Goal: Transaction & Acquisition: Purchase product/service

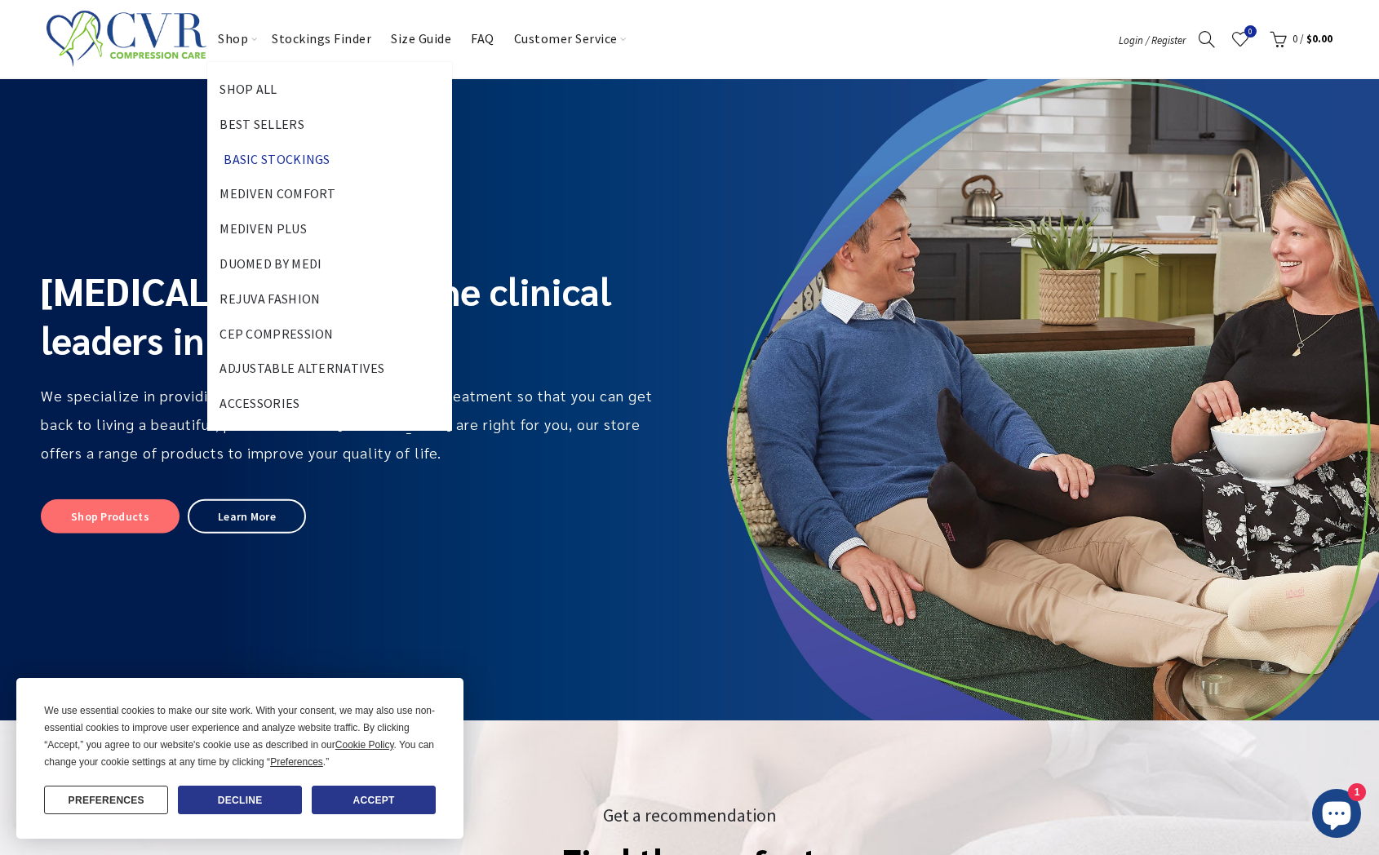
click at [252, 149] on link "Basic Stockings" at bounding box center [276, 159] width 131 height 35
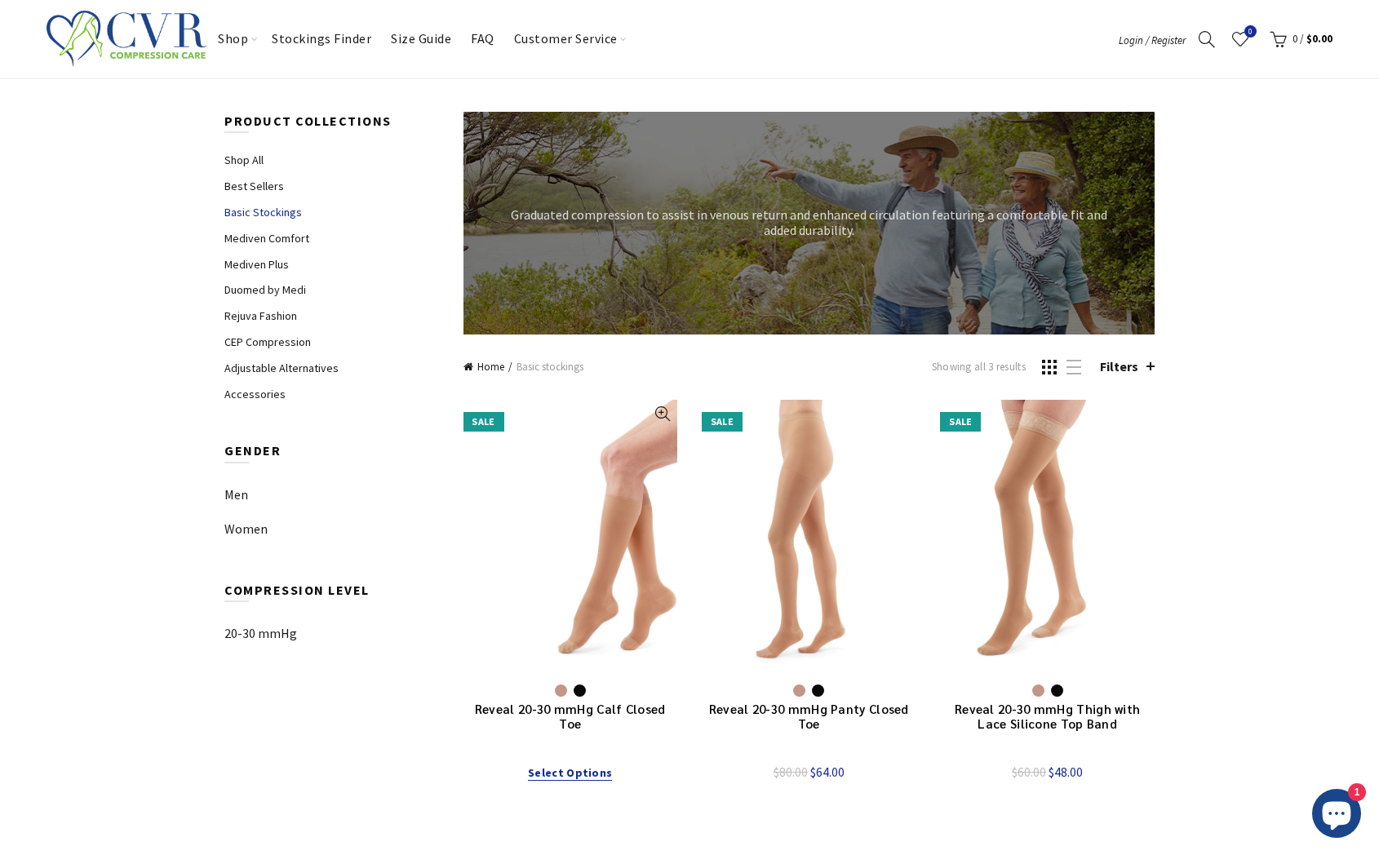
click at [589, 475] on link "Sale" at bounding box center [571, 536] width 214 height 273
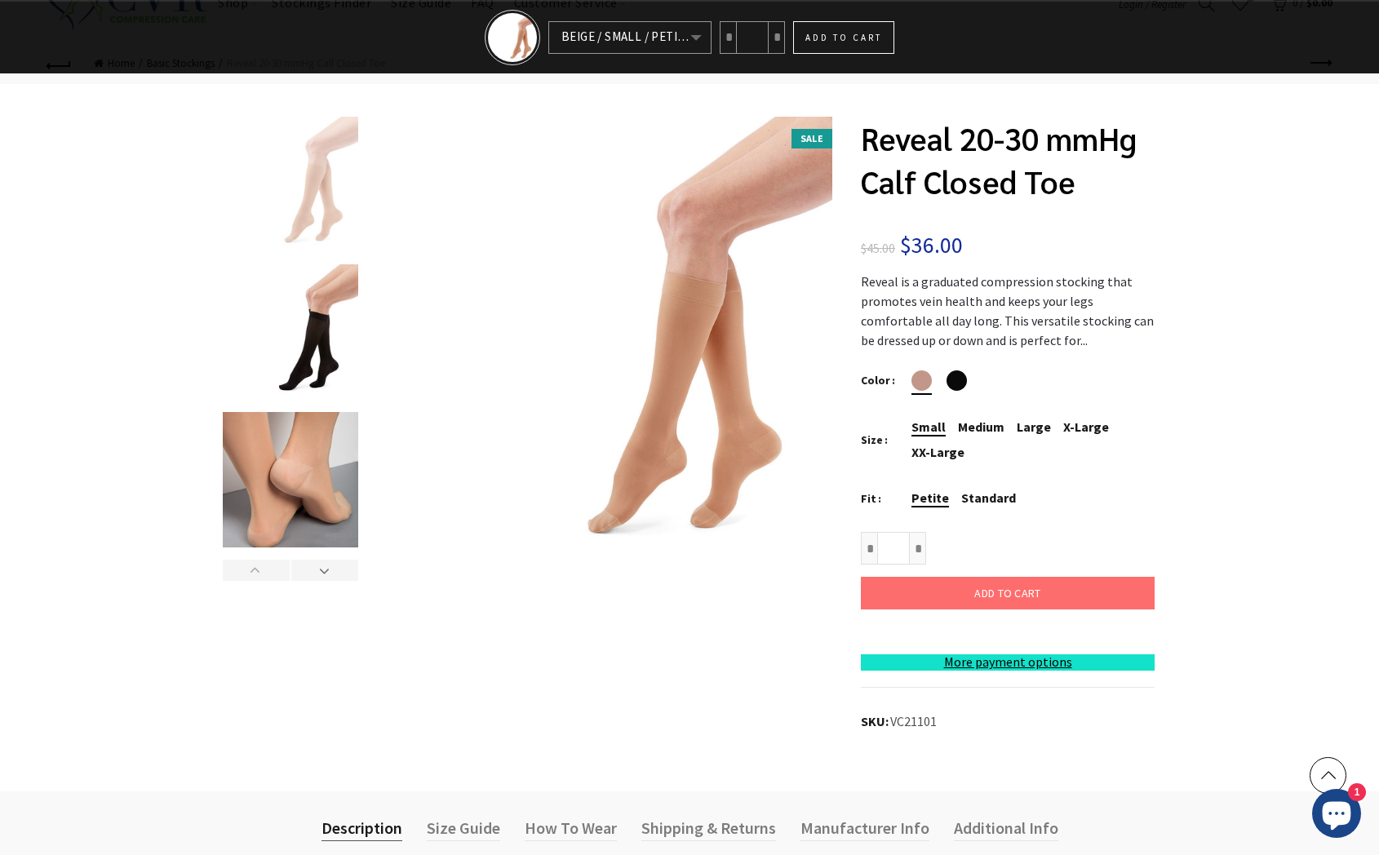
scroll to position [225, 0]
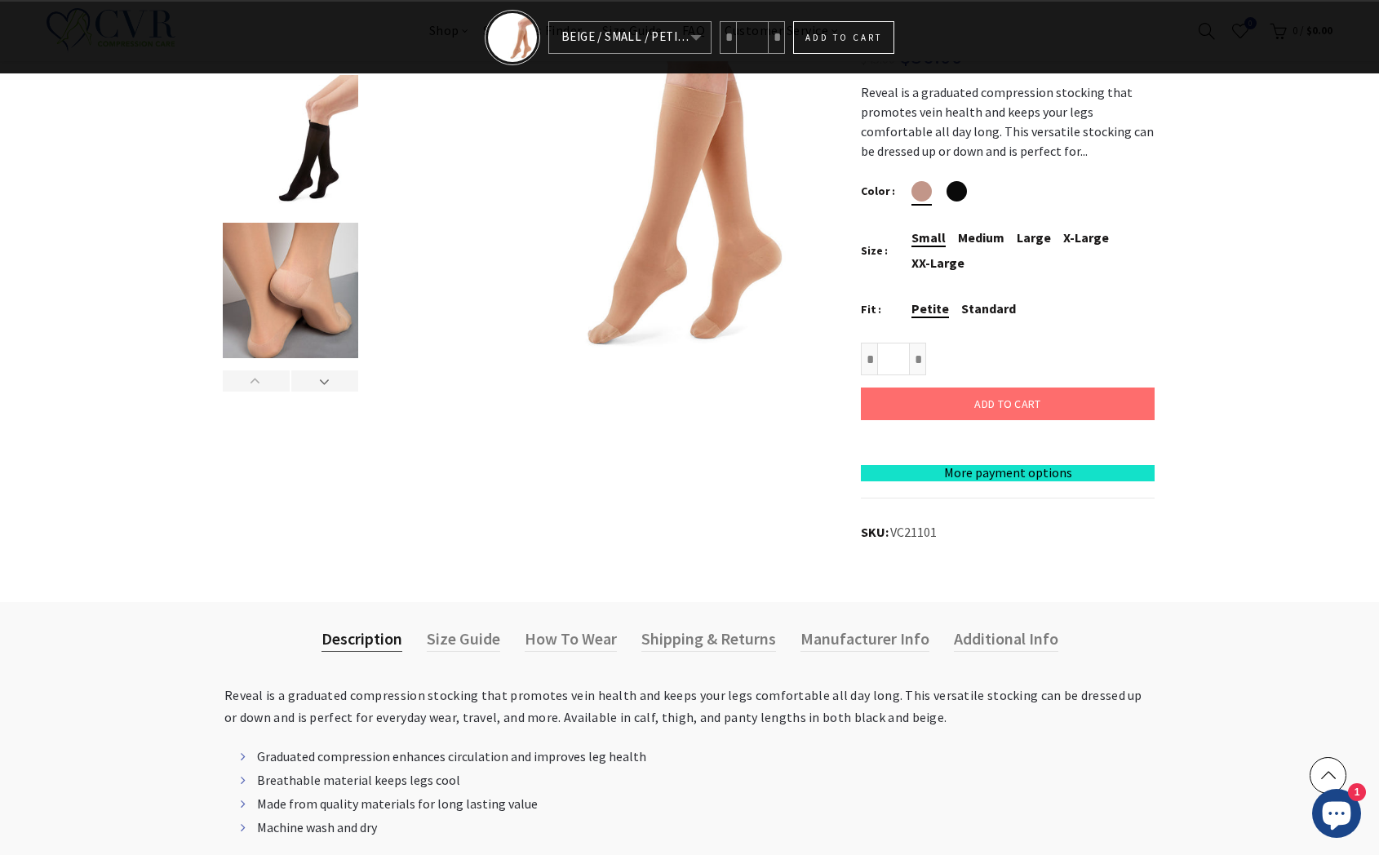
click at [1018, 481] on link "More payment options" at bounding box center [1008, 473] width 294 height 16
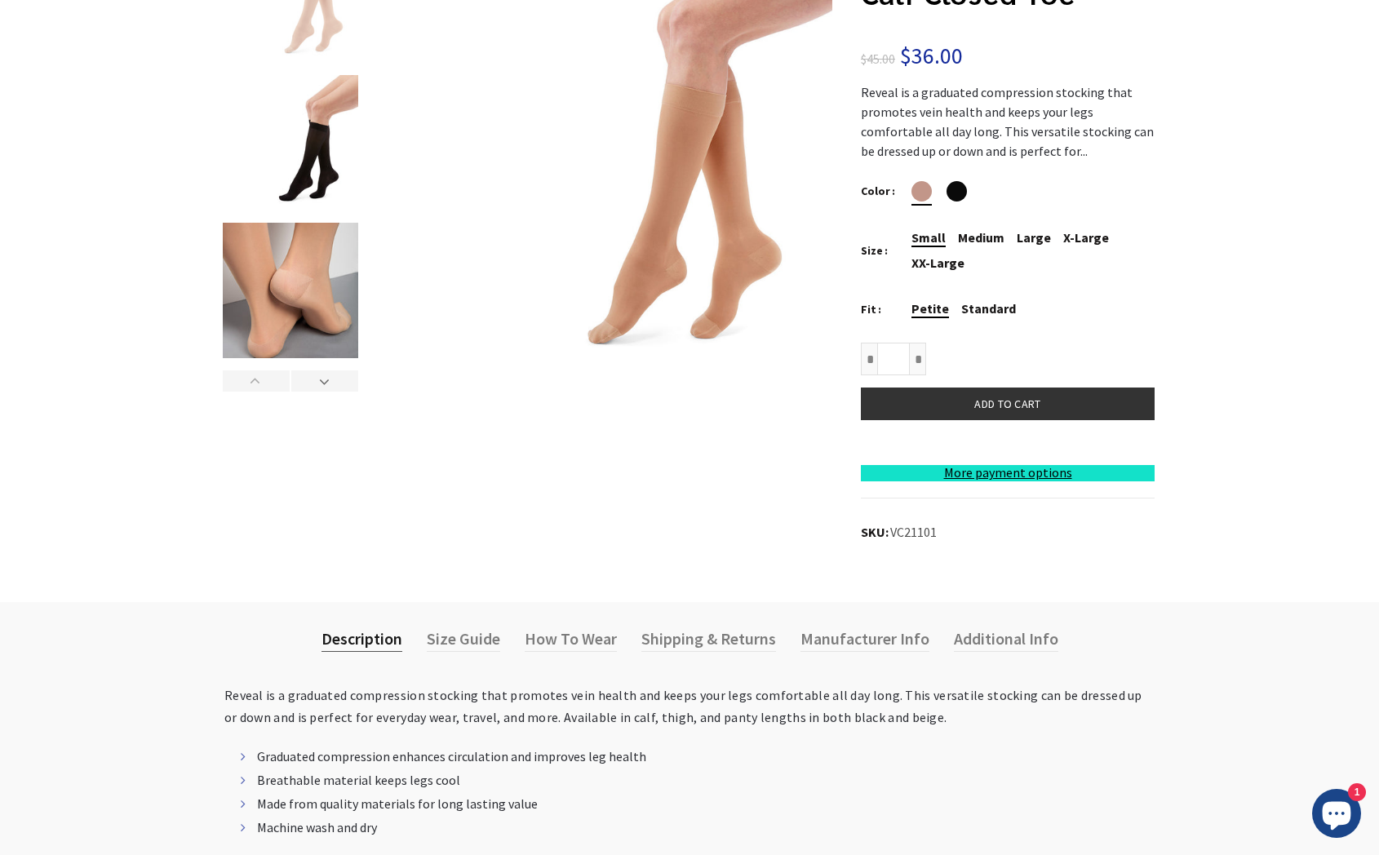
click at [1061, 400] on button "Add to cart" at bounding box center [1008, 404] width 294 height 33
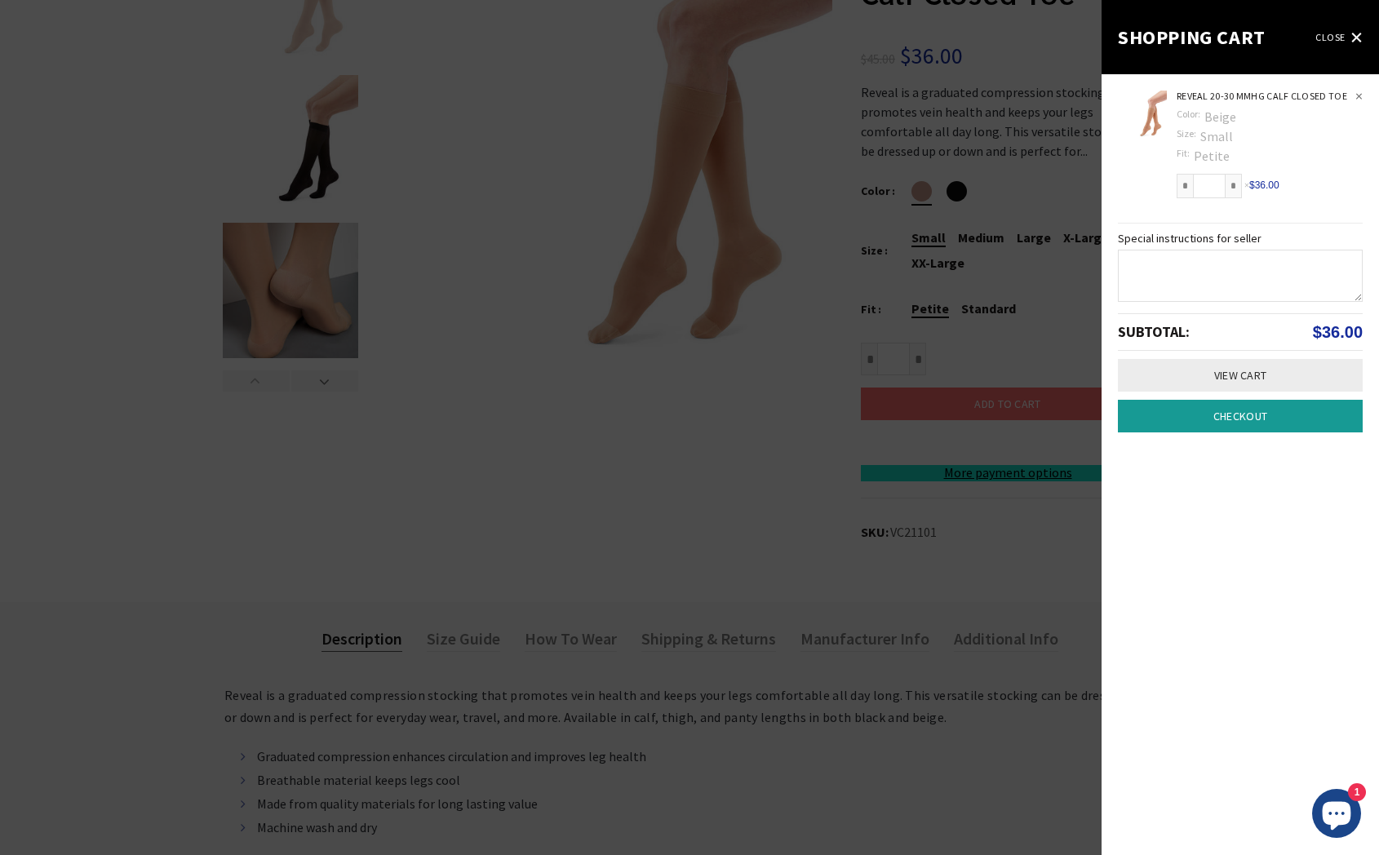
click at [1327, 38] on link "close" at bounding box center [1339, 37] width 47 height 29
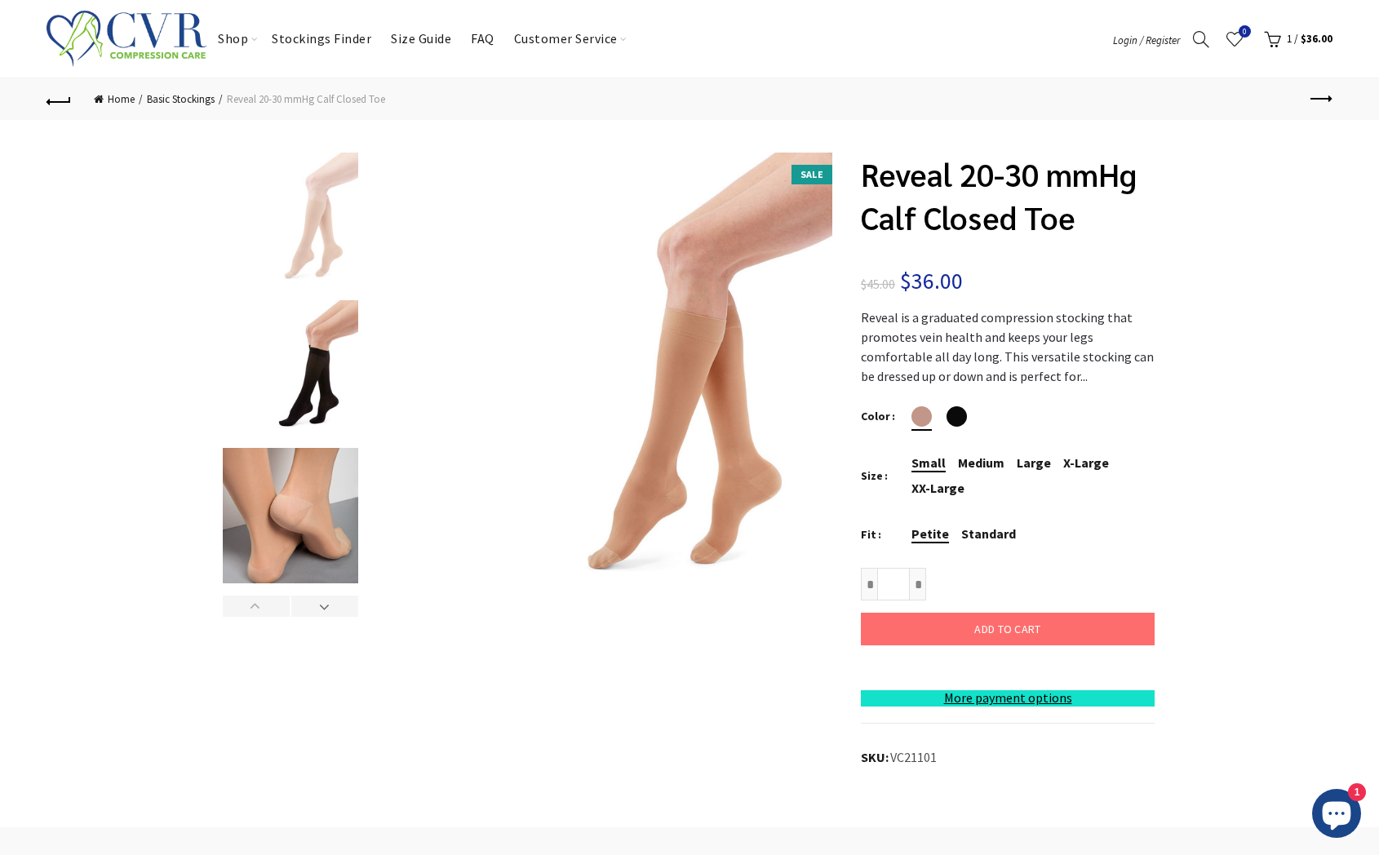
click at [1268, 38] on link "Cart ( 1 ) 1 / $36.00" at bounding box center [1296, 39] width 73 height 24
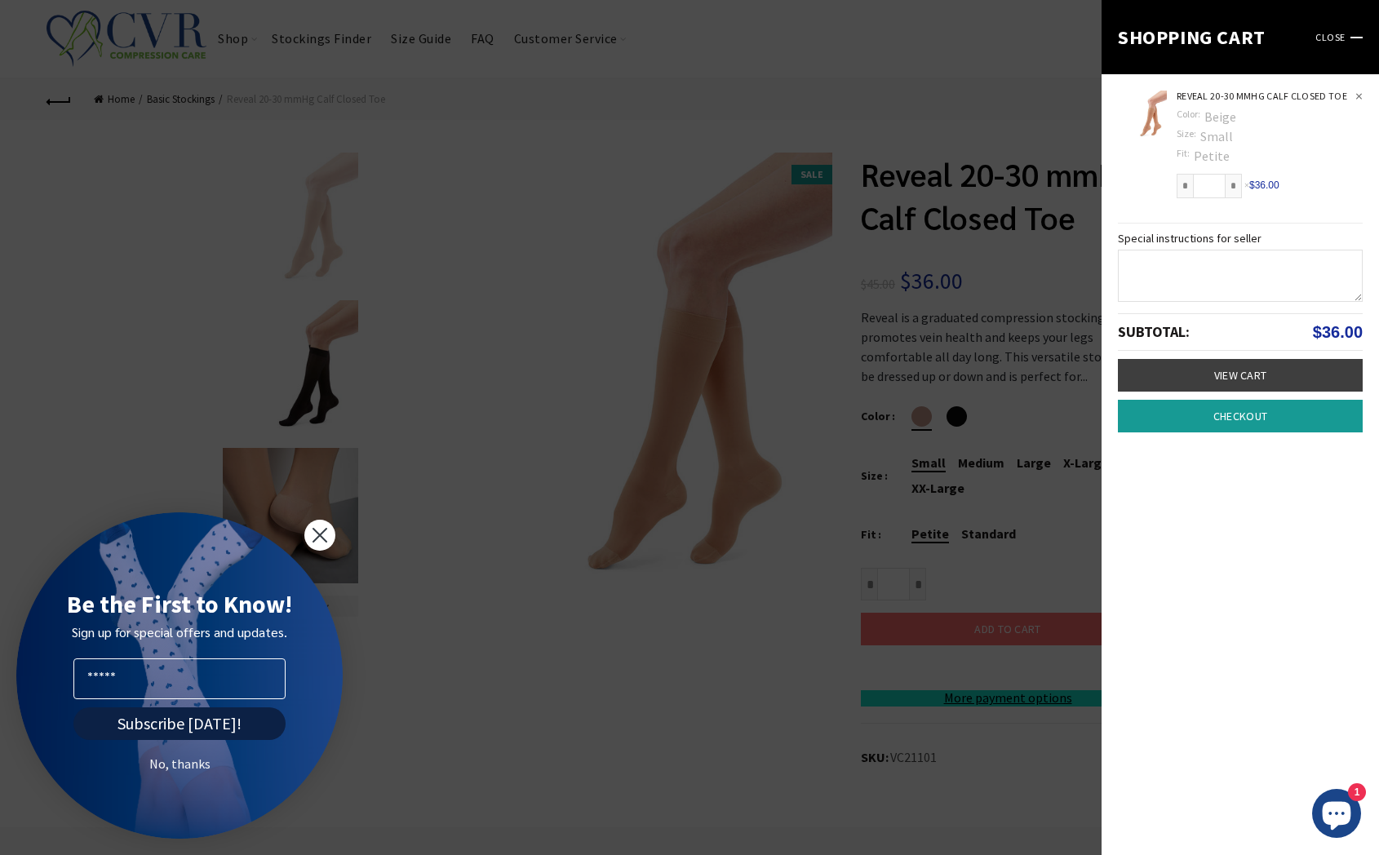
click at [1260, 383] on link "View Cart" at bounding box center [1240, 375] width 245 height 33
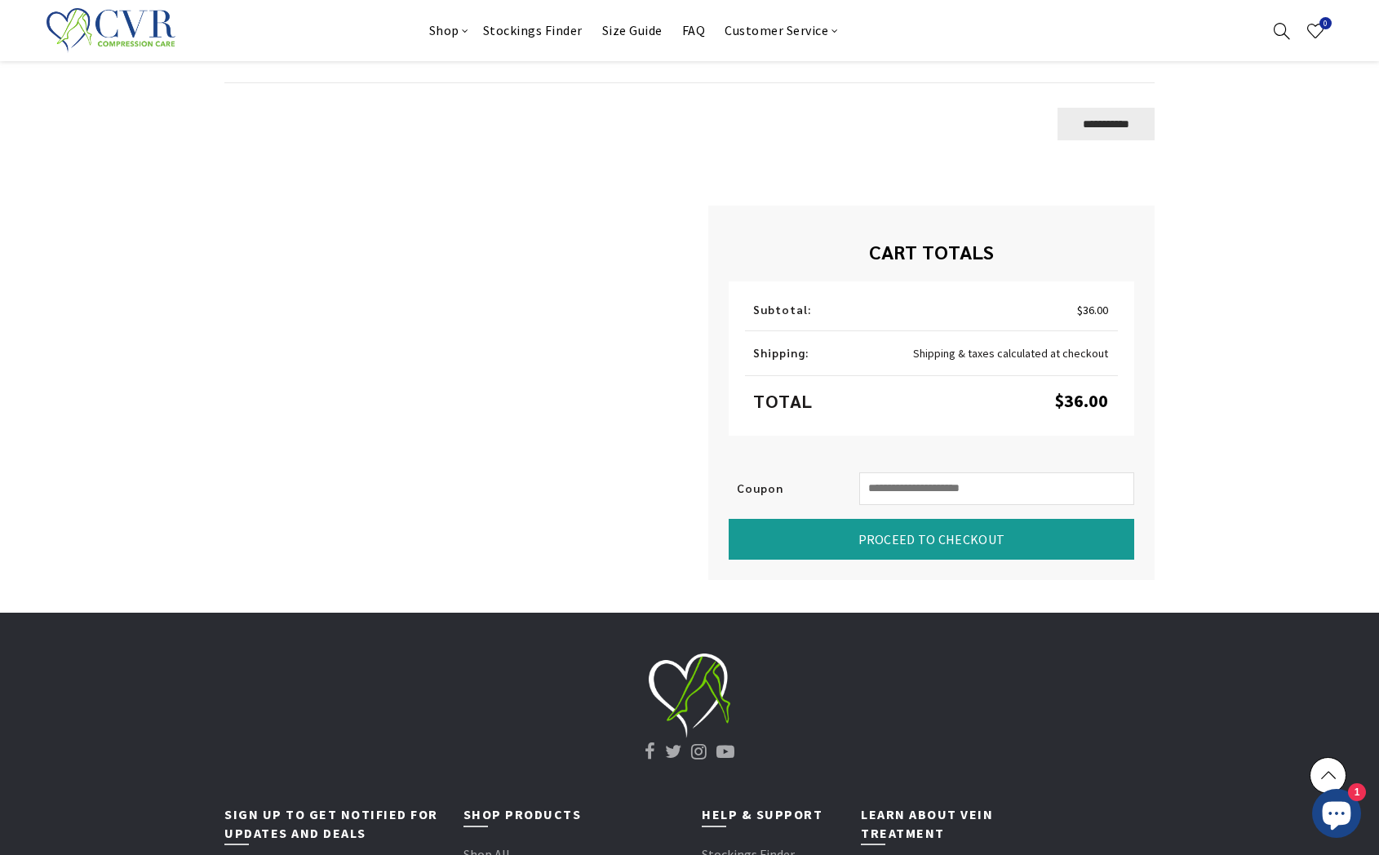
scroll to position [327, 0]
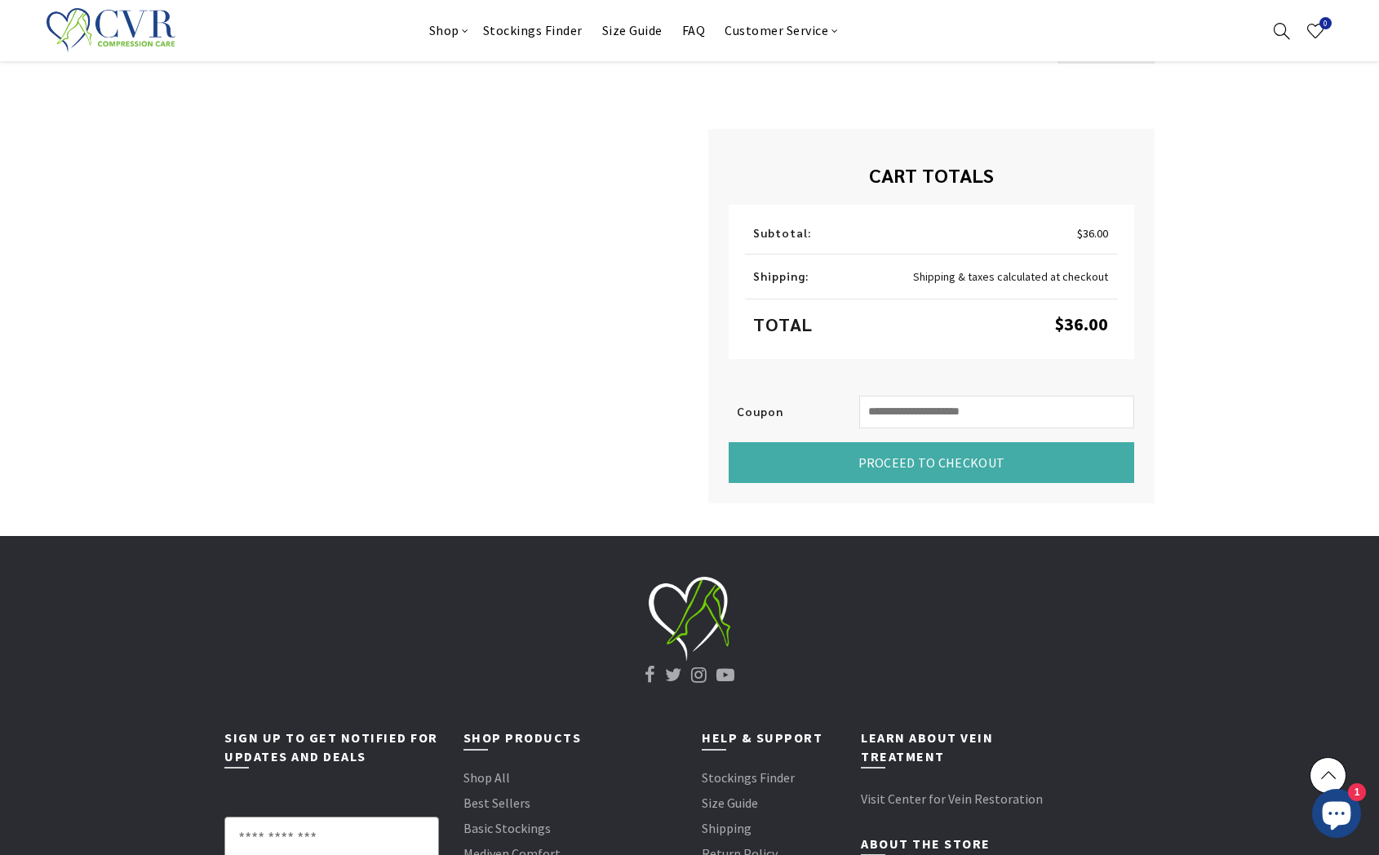
click at [1020, 471] on button "Proceed to Checkout" at bounding box center [932, 462] width 406 height 41
